Goal: Complete application form

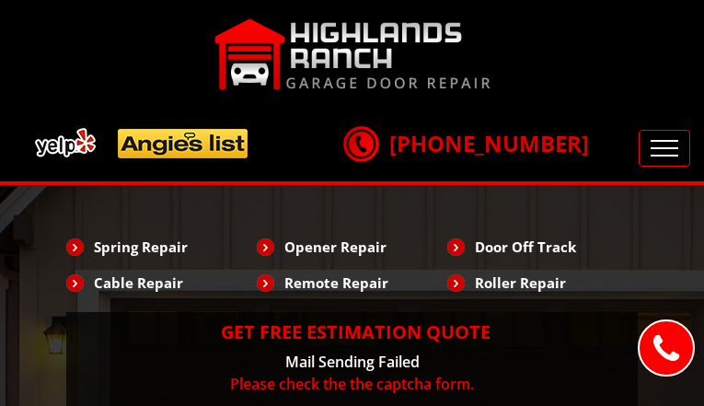
type input "sWREtMweZuEWbU"
type input "5242847929"
type input "[EMAIL_ADDRESS][DOMAIN_NAME]"
type input "ftimQkbtycYmdFY"
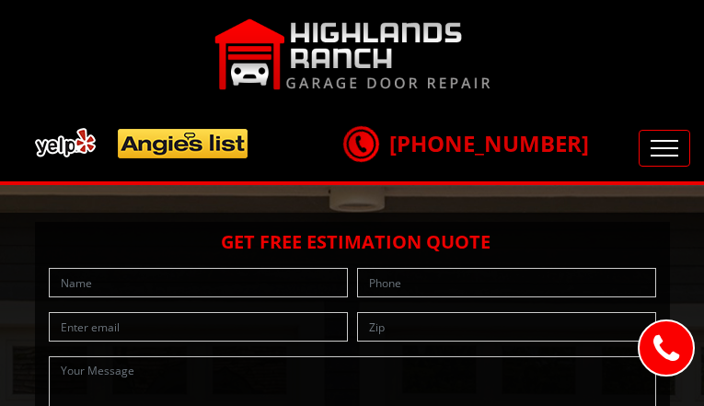
type input "rIACvoQMqGs"
type input "7319248501"
type input "[EMAIL_ADDRESS][DOMAIN_NAME]"
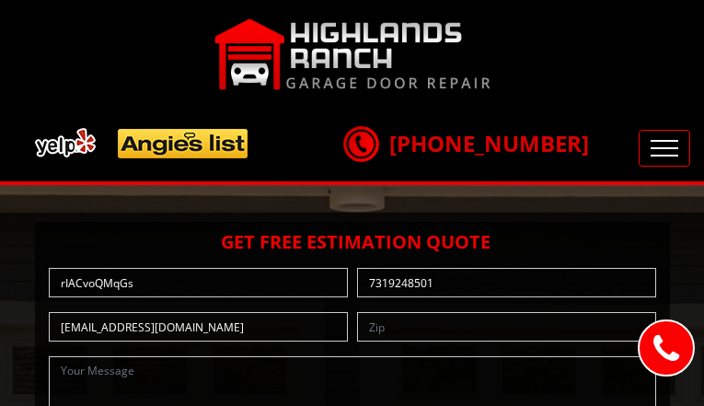
type input "kmsfHQoFH"
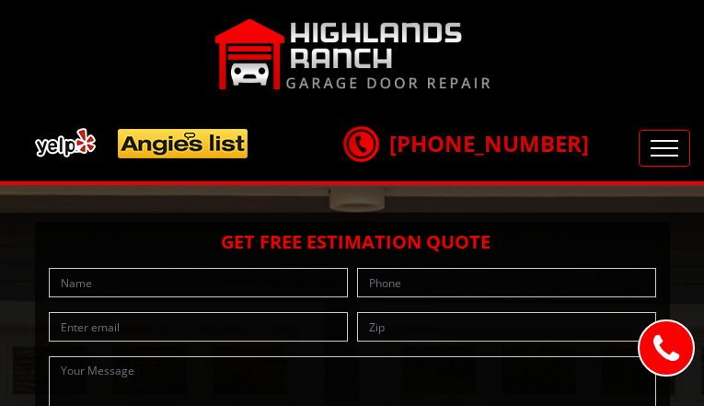
type input "dQvURsFMCT"
type input "4026765999"
type input "[EMAIL_ADDRESS][DOMAIN_NAME]"
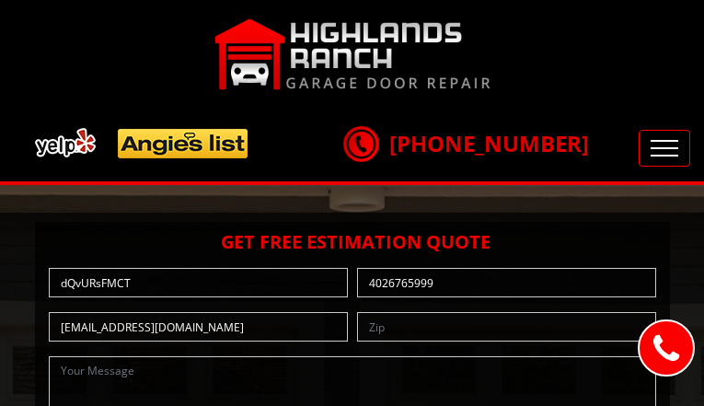
type input "qmNljdeLmRmP"
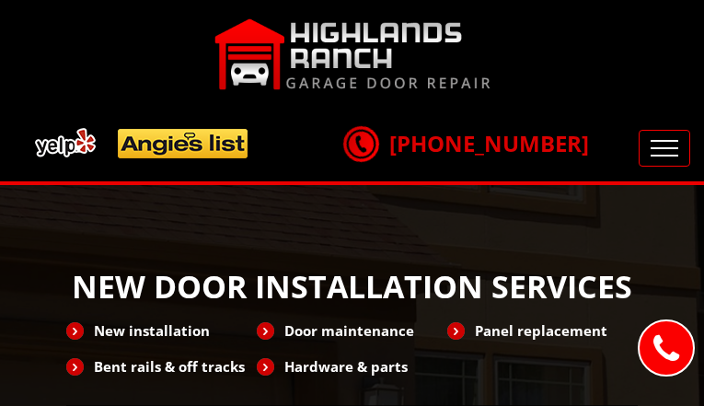
type input "ketfNuYyi"
type input "8127273183"
type input "[EMAIL_ADDRESS][DOMAIN_NAME]"
type input "WLHlNppQSENhBN"
